Goal: Use online tool/utility: Utilize a website feature to perform a specific function

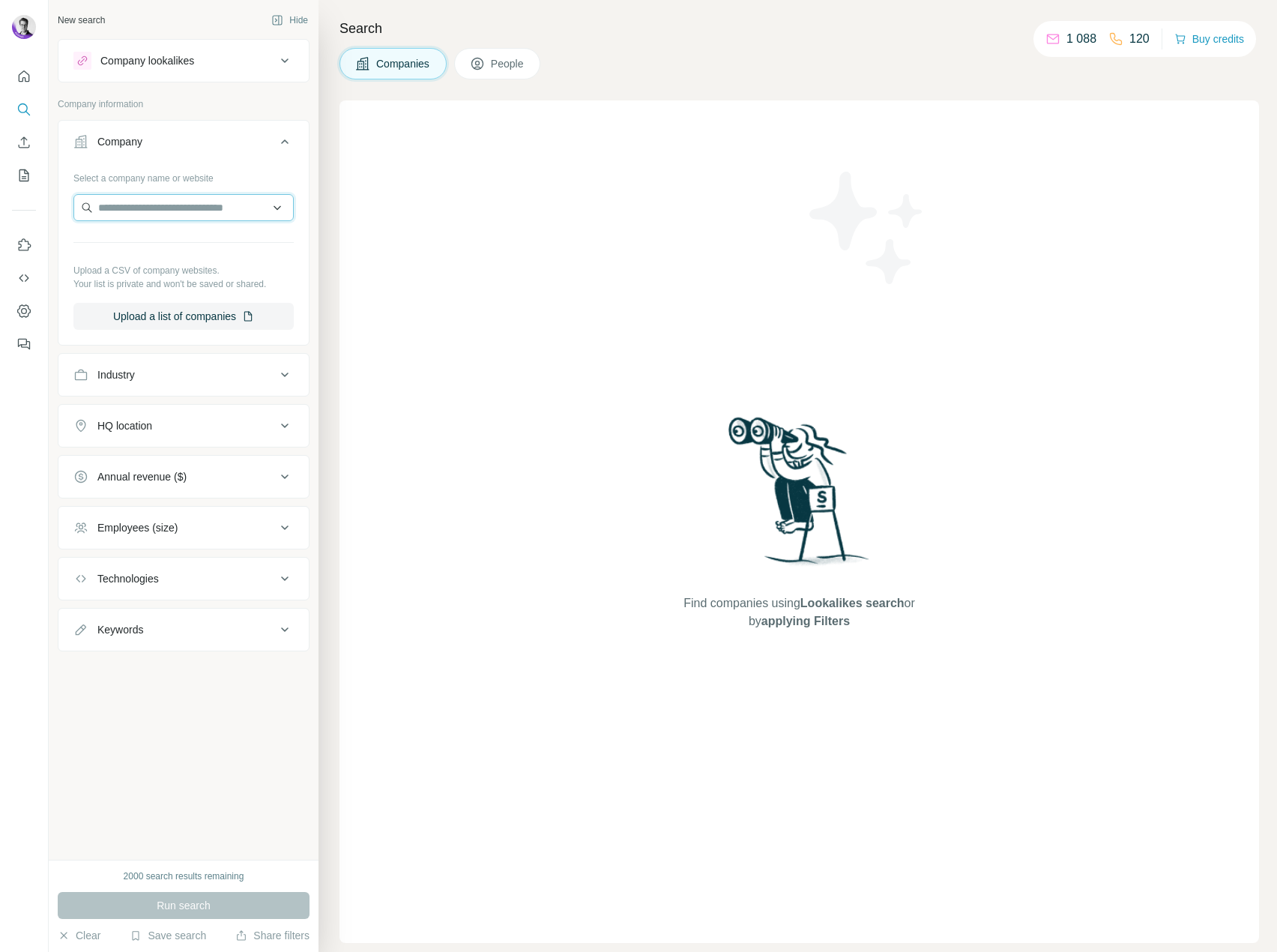
click at [135, 204] on input "text" at bounding box center [183, 207] width 220 height 27
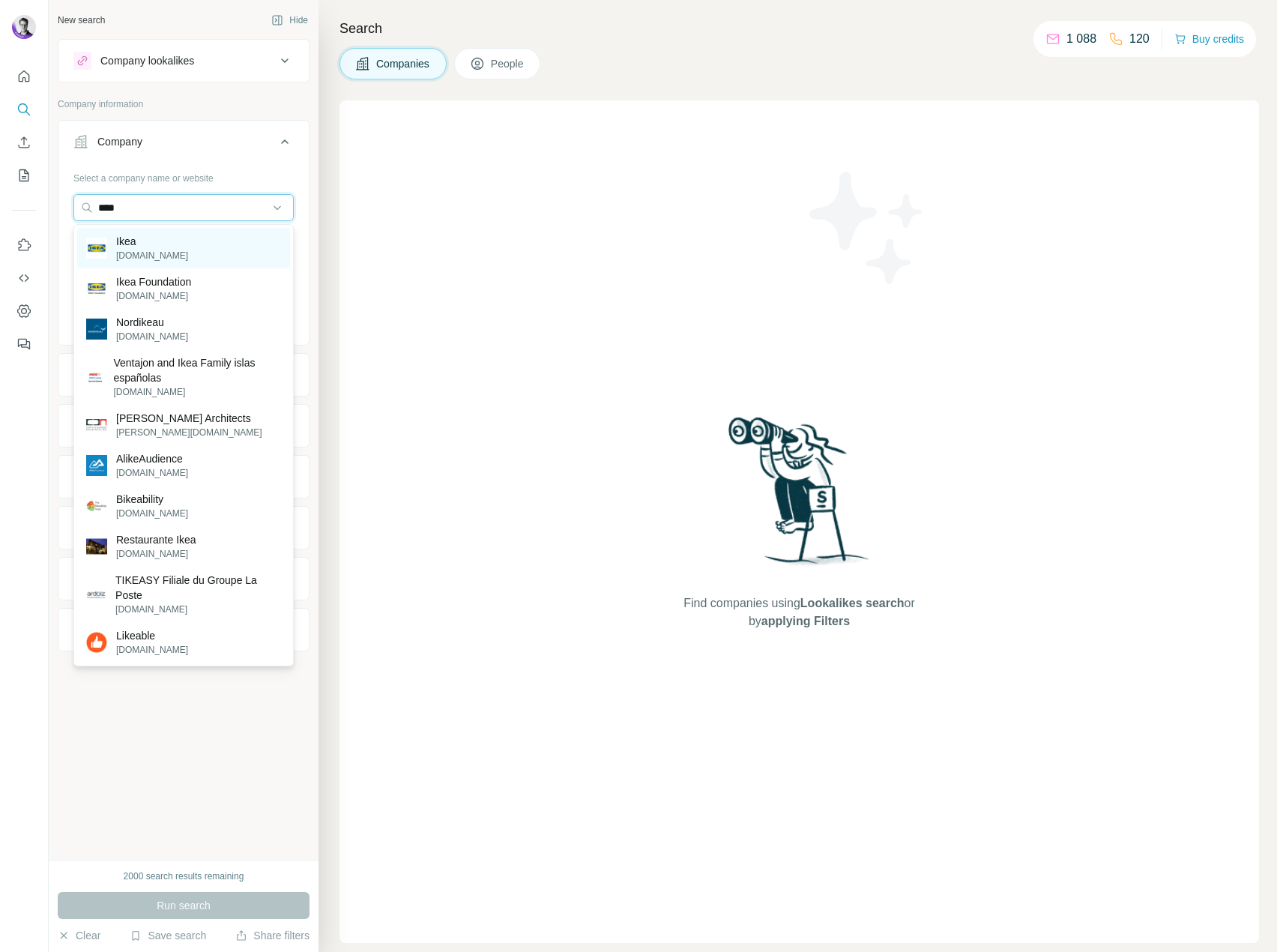
type input "****"
click at [203, 249] on div "Ikea [DOMAIN_NAME]" at bounding box center [183, 247] width 213 height 40
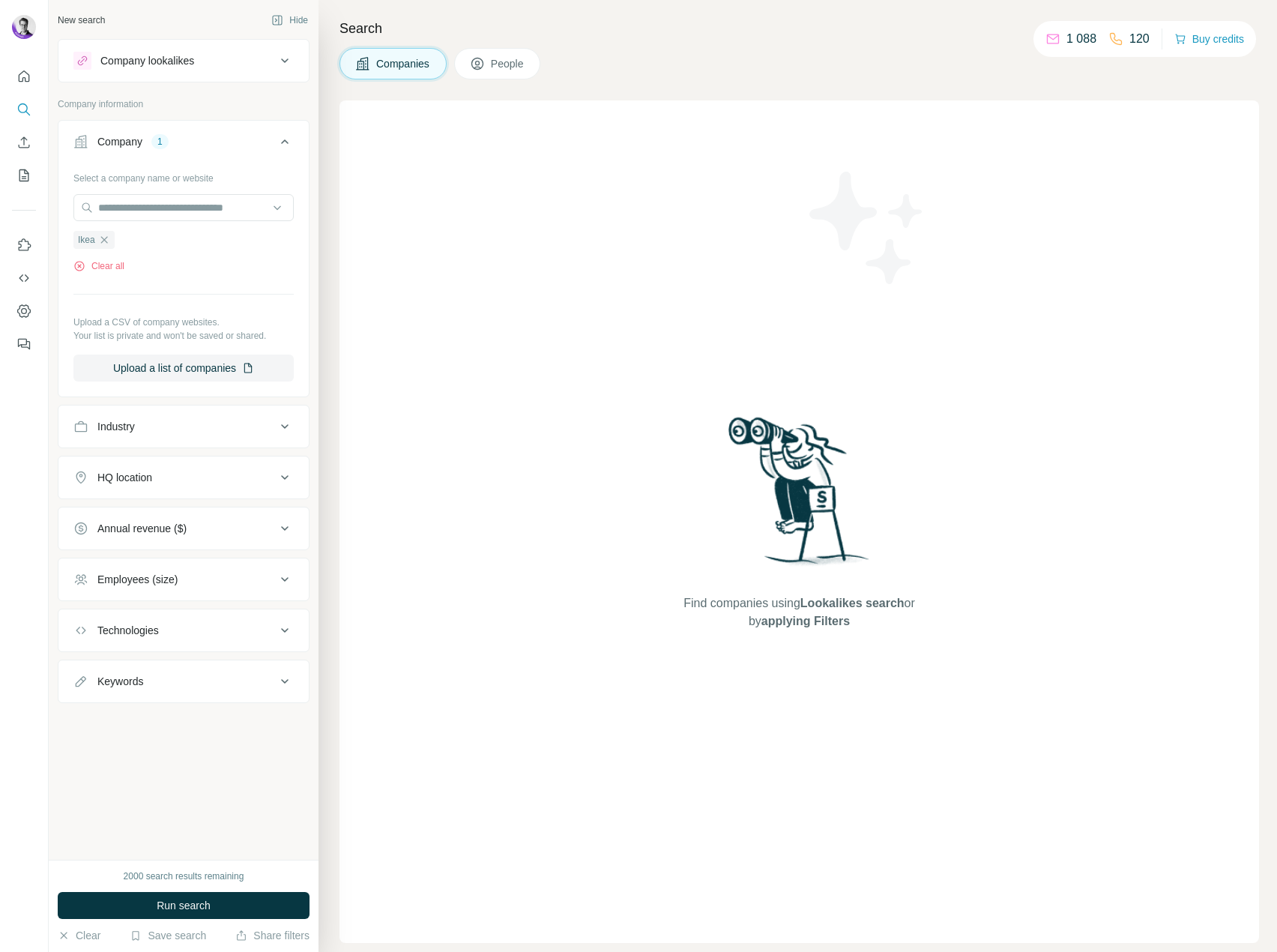
click at [227, 897] on button "Run search" at bounding box center [183, 905] width 252 height 27
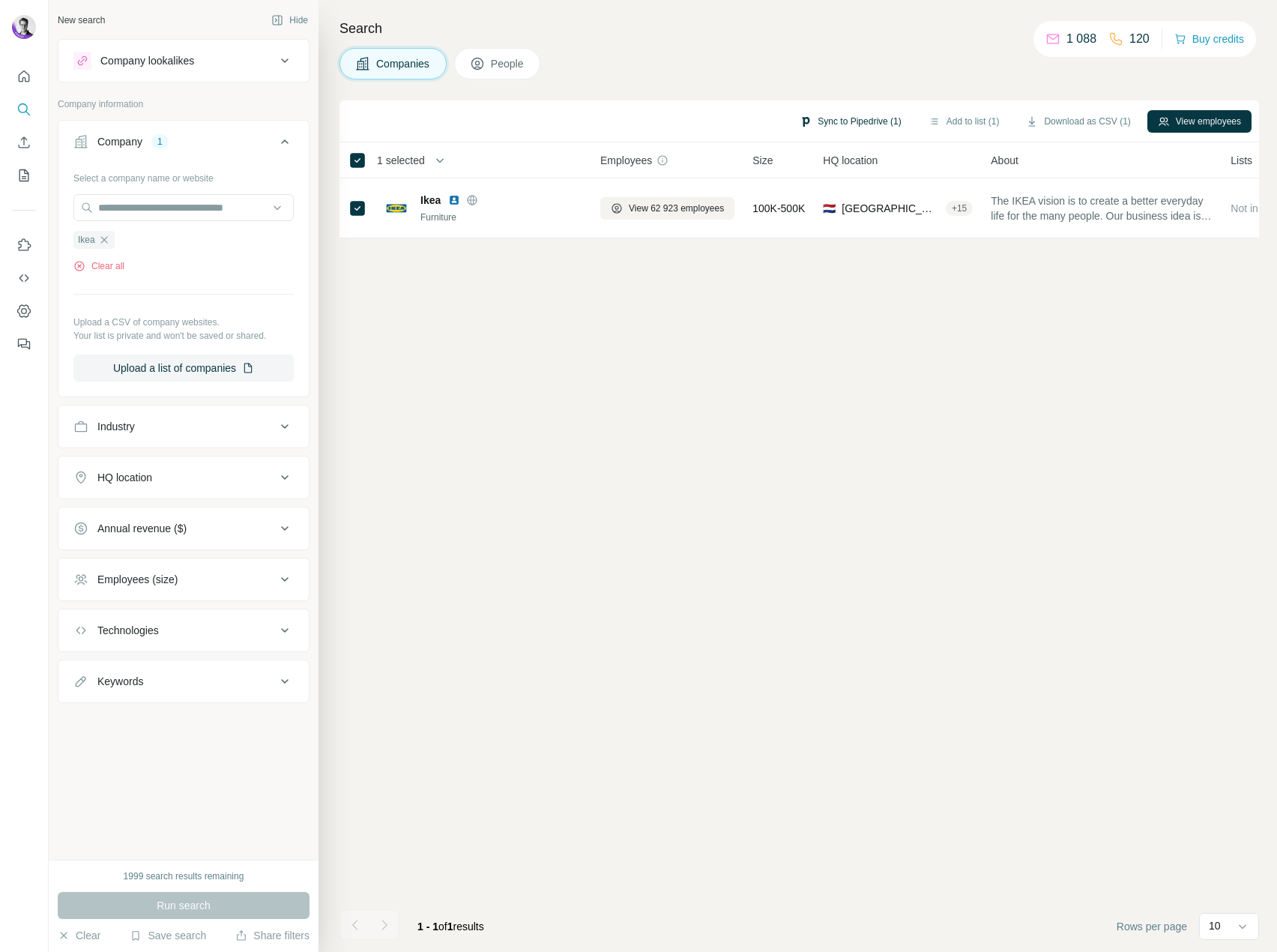
click at [838, 120] on button "Sync to Pipedrive (1)" at bounding box center [850, 121] width 123 height 22
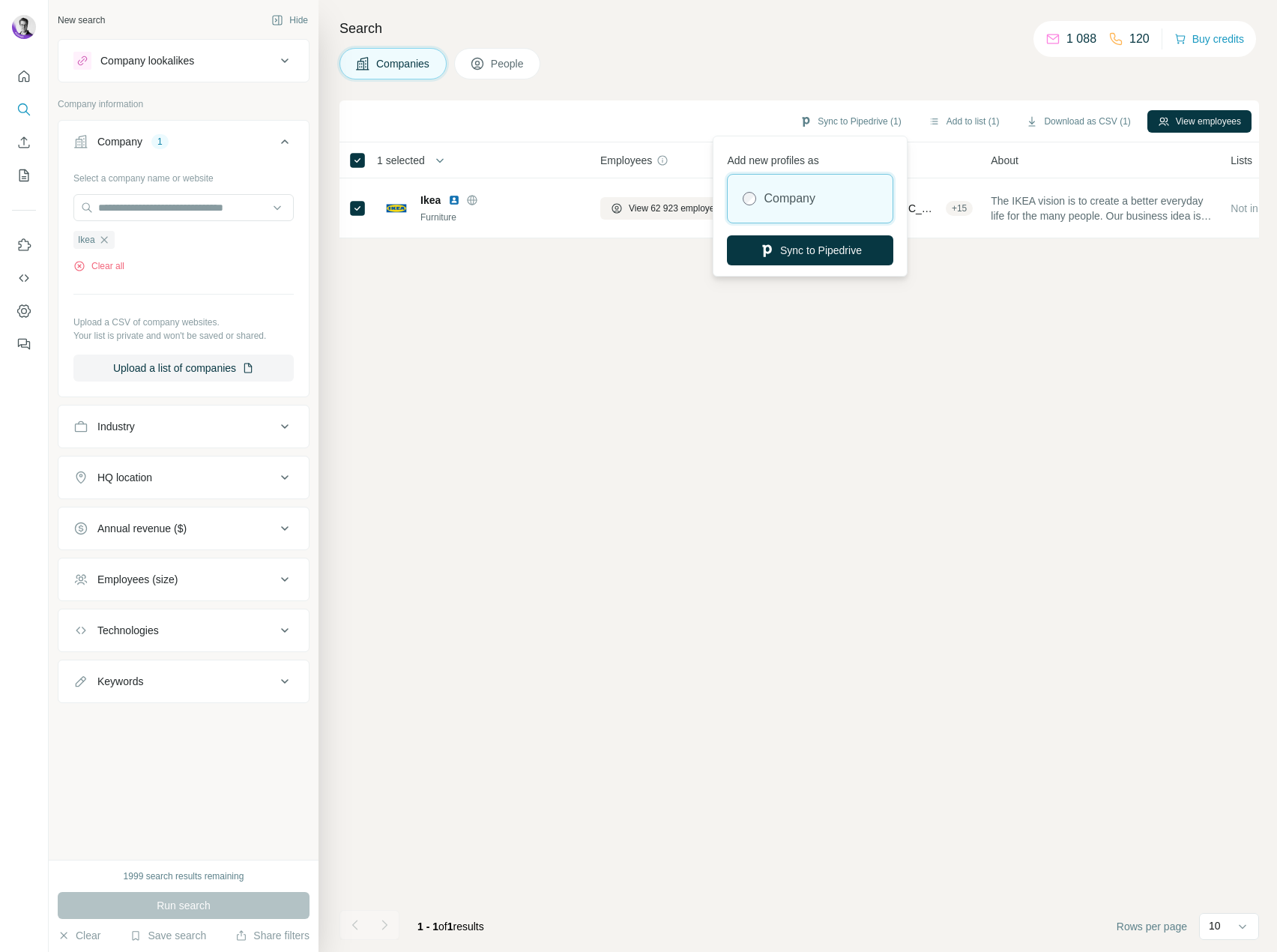
click at [776, 243] on button "Sync to Pipedrive" at bounding box center [810, 250] width 166 height 30
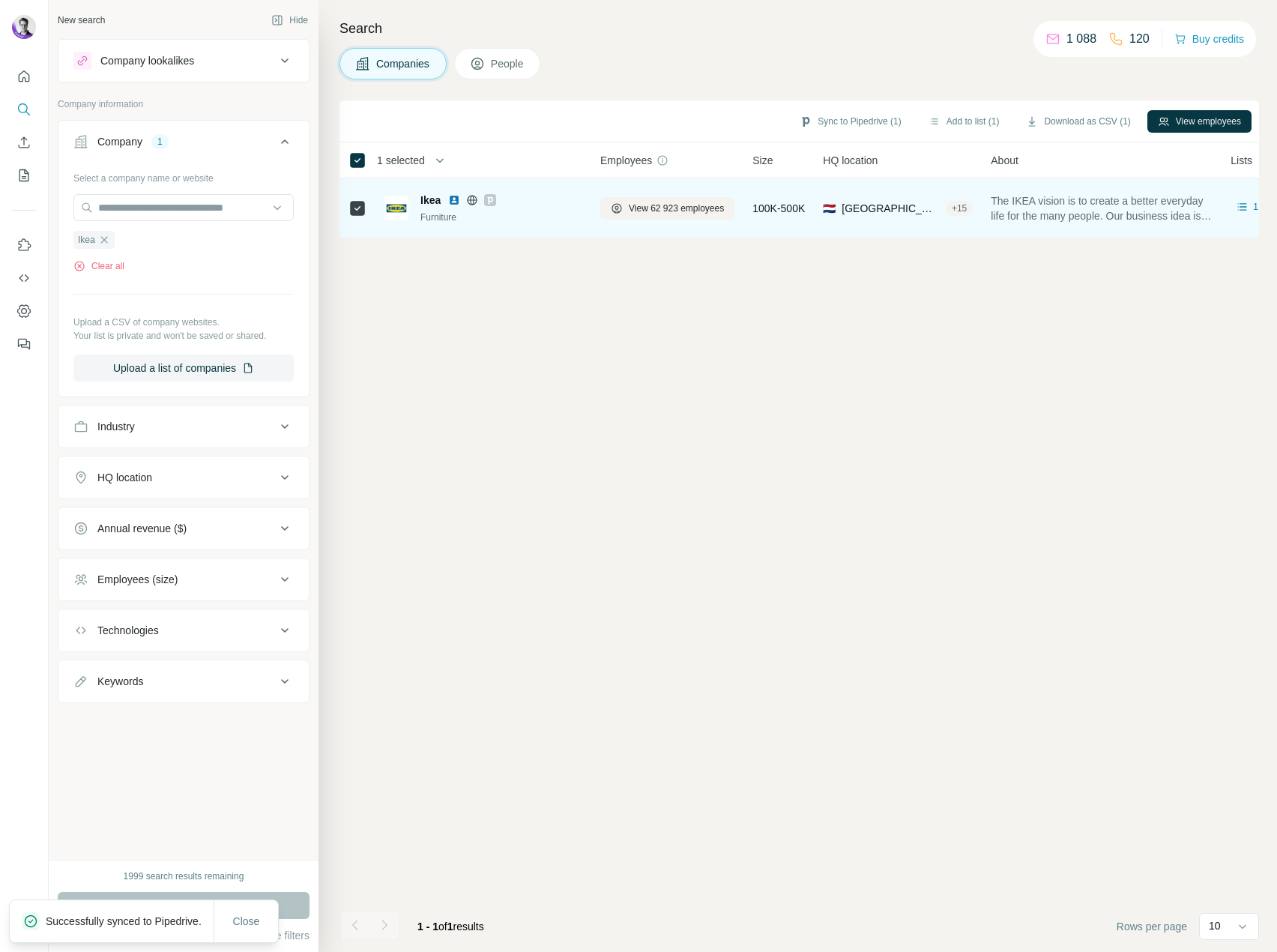
click at [492, 199] on icon at bounding box center [490, 200] width 9 height 12
